Goal: Task Accomplishment & Management: Complete application form

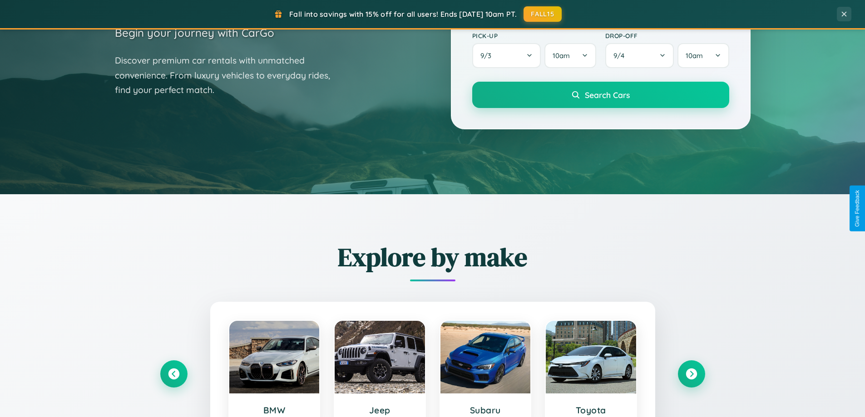
scroll to position [391, 0]
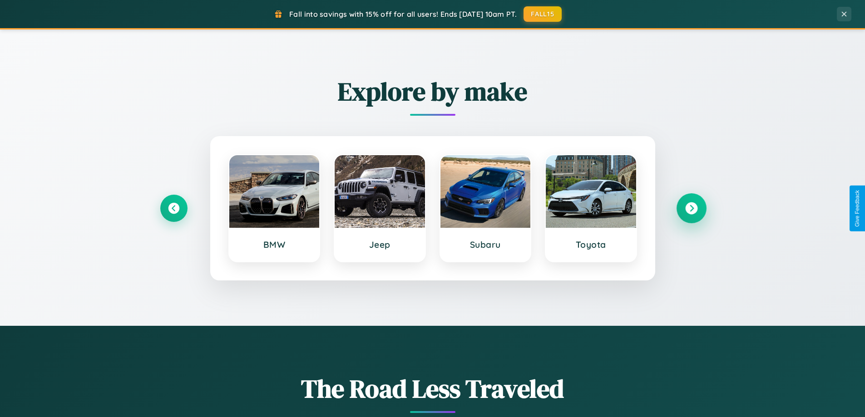
click at [691, 208] on icon at bounding box center [691, 208] width 12 height 12
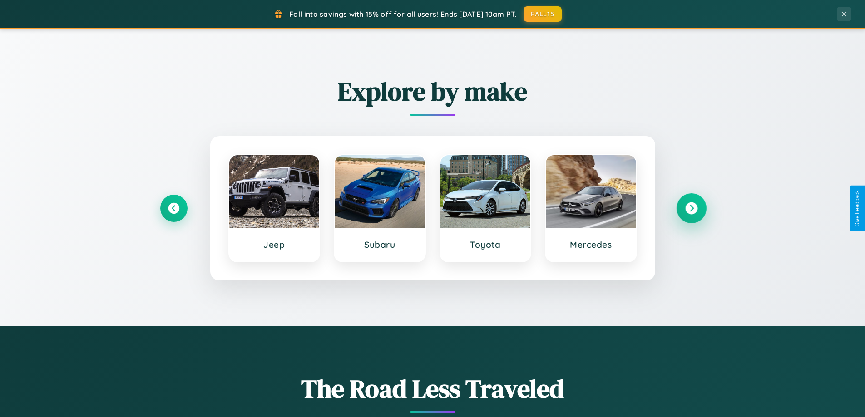
click at [691, 208] on icon at bounding box center [691, 208] width 12 height 12
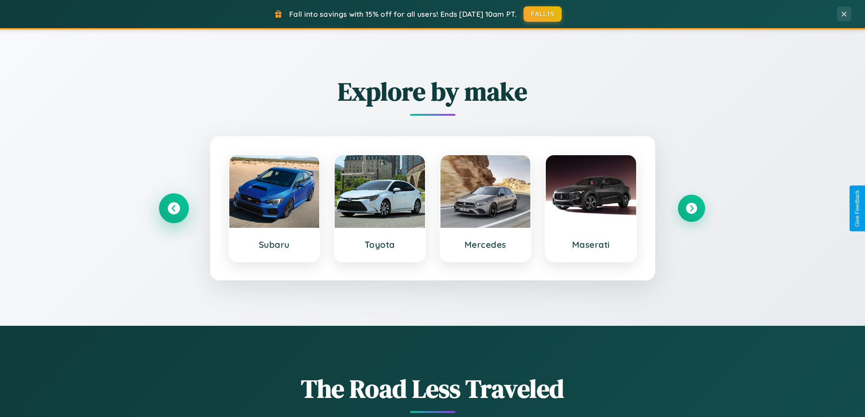
click at [173, 208] on icon at bounding box center [174, 208] width 12 height 12
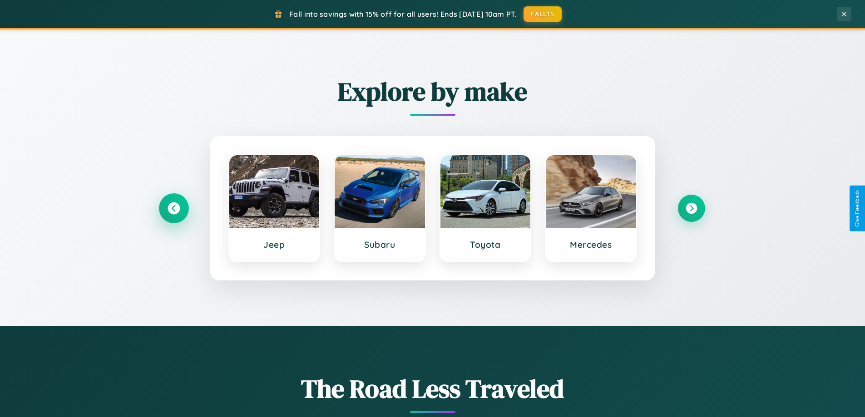
click at [173, 208] on icon at bounding box center [174, 208] width 12 height 12
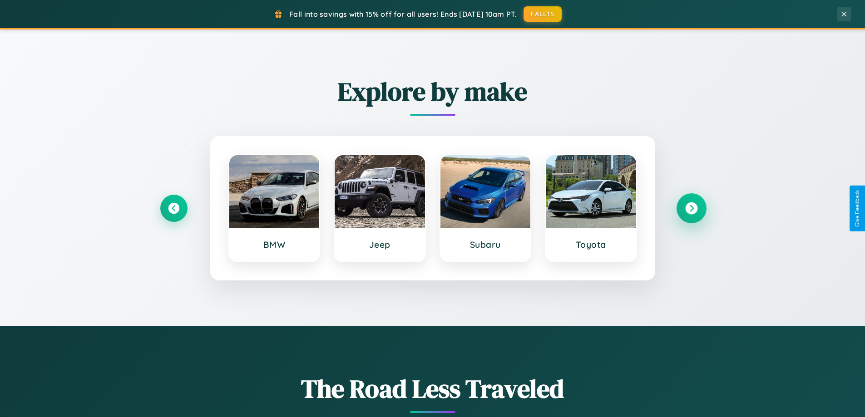
click at [691, 208] on icon at bounding box center [691, 208] width 12 height 12
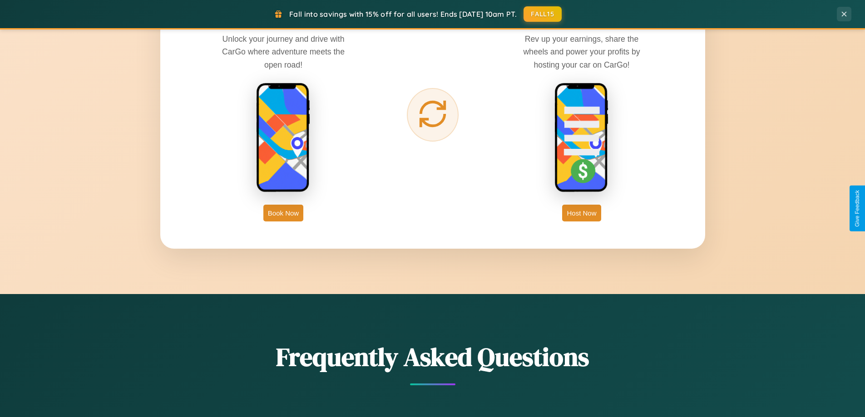
scroll to position [1458, 0]
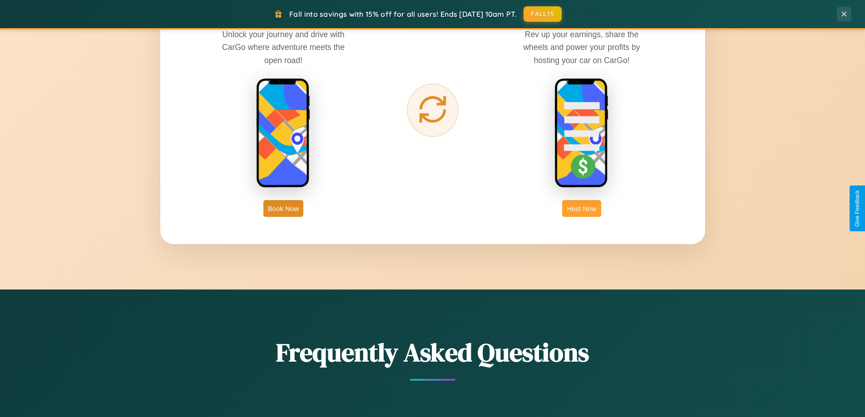
click at [581, 208] on button "Host Now" at bounding box center [581, 208] width 39 height 17
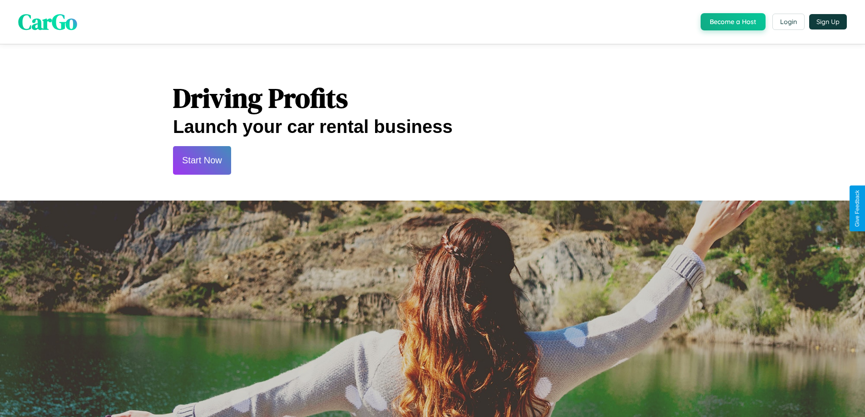
click at [202, 160] on button "Start Now" at bounding box center [202, 160] width 58 height 29
